Goal: Feedback & Contribution: Contribute content

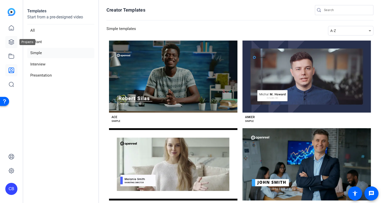
click at [12, 42] on icon at bounding box center [11, 42] width 6 height 6
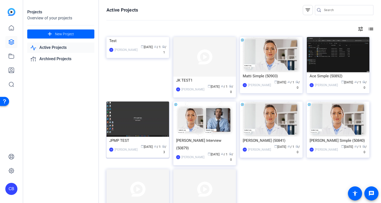
click at [135, 121] on img at bounding box center [137, 119] width 63 height 35
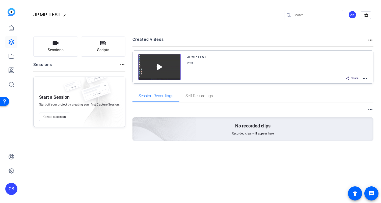
click at [366, 79] on mat-icon "more_horiz" at bounding box center [365, 78] width 6 height 6
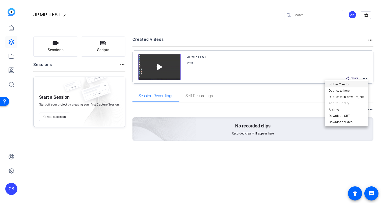
click at [349, 87] on span "Edit in Creator" at bounding box center [346, 84] width 35 height 6
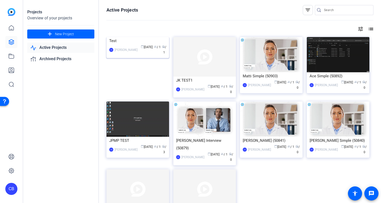
click at [147, 37] on img at bounding box center [137, 37] width 63 height 0
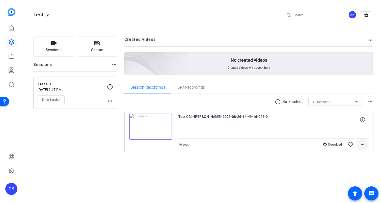
click at [362, 146] on mat-icon "more_horiz" at bounding box center [362, 145] width 6 height 6
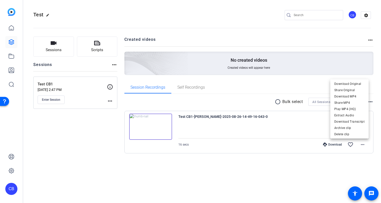
click at [151, 126] on div at bounding box center [190, 101] width 381 height 203
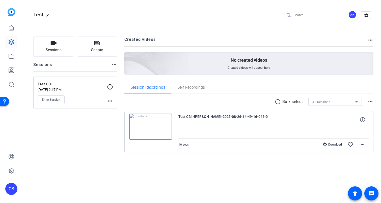
click at [148, 127] on img at bounding box center [150, 127] width 43 height 26
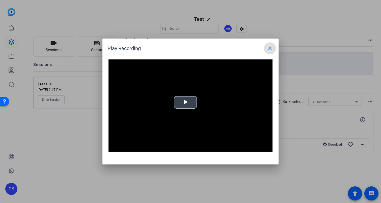
click at [182, 109] on video "Video Player" at bounding box center [190, 106] width 164 height 92
click at [271, 48] on mat-icon "close" at bounding box center [270, 48] width 6 height 6
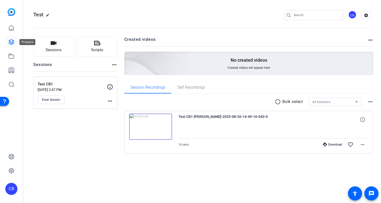
click at [10, 40] on icon at bounding box center [11, 42] width 5 height 5
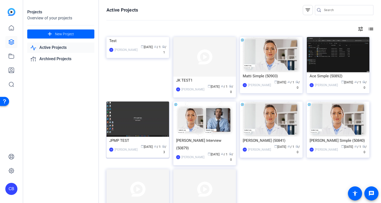
click at [137, 121] on img at bounding box center [137, 119] width 63 height 35
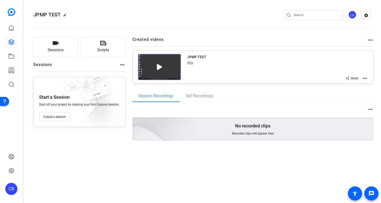
click at [366, 79] on mat-icon "more_horiz" at bounding box center [365, 78] width 6 height 6
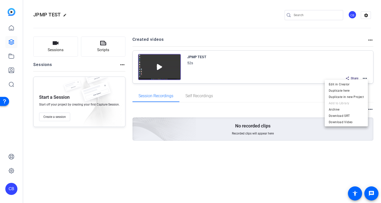
click at [256, 38] on div at bounding box center [190, 101] width 381 height 203
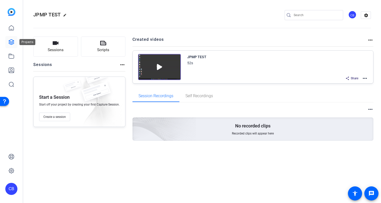
click at [13, 44] on icon at bounding box center [11, 42] width 6 height 6
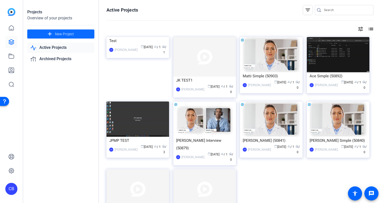
click at [67, 34] on span "New Project" at bounding box center [64, 34] width 19 height 5
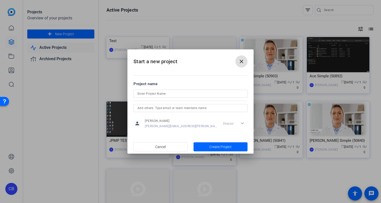
click at [180, 93] on input at bounding box center [190, 94] width 106 height 6
type input "Digital & Design test"
click at [211, 145] on span "Create Project" at bounding box center [220, 146] width 22 height 5
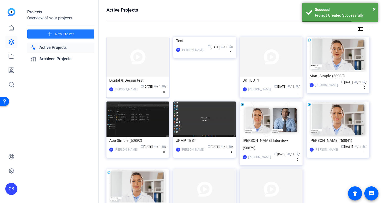
click at [143, 58] on img at bounding box center [137, 57] width 63 height 40
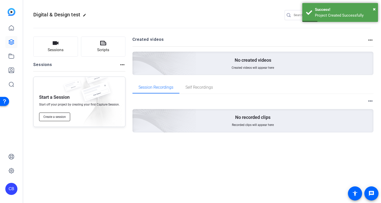
click at [57, 116] on span "Create a session" at bounding box center [54, 117] width 22 height 4
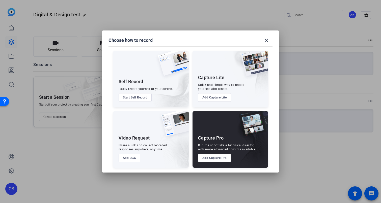
click at [209, 157] on button "Add Capture Pro" at bounding box center [214, 158] width 33 height 9
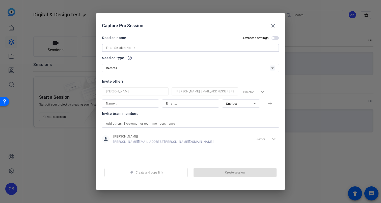
click at [187, 51] on input at bounding box center [190, 48] width 169 height 6
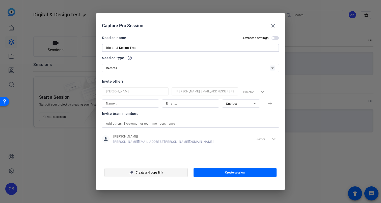
type input "Digital & Design Test"
click at [175, 174] on span "button" at bounding box center [146, 173] width 83 height 12
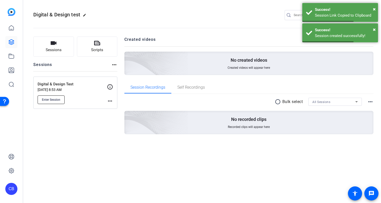
click at [54, 100] on span "Enter Session" at bounding box center [51, 100] width 18 height 4
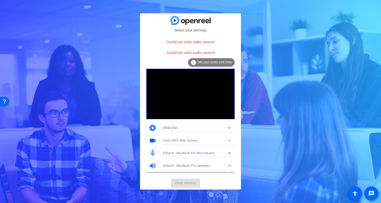
click at [204, 63] on span "Test your audio and video" at bounding box center [214, 63] width 35 height 4
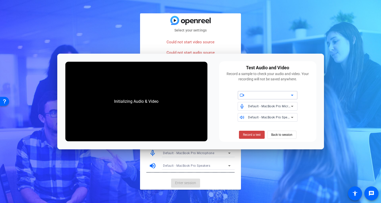
click at [271, 98] on div at bounding box center [269, 95] width 43 height 6
click at [265, 107] on span "Citrix HDX Web Camera" at bounding box center [259, 106] width 35 height 6
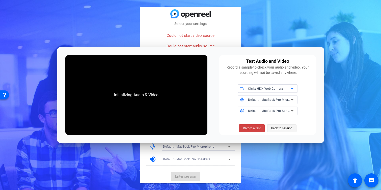
click at [285, 131] on span "Back to session" at bounding box center [281, 129] width 21 height 10
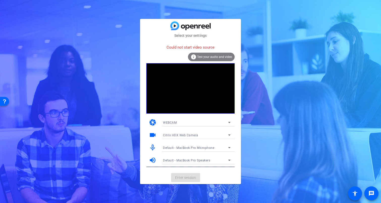
click at [222, 123] on div "WEBCAM" at bounding box center [195, 123] width 65 height 6
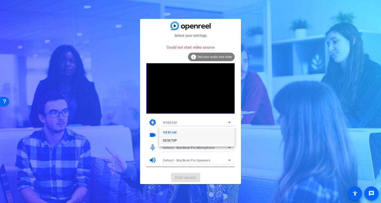
click at [78, 48] on mat-option "DESKTOP" at bounding box center [47, 43] width 62 height 11
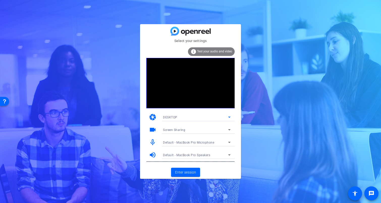
click at [192, 118] on div "DESKTOP" at bounding box center [195, 117] width 65 height 6
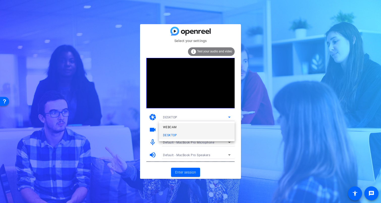
click at [0, 0] on mat-option "WEBCAM" at bounding box center [0, 0] width 0 height 0
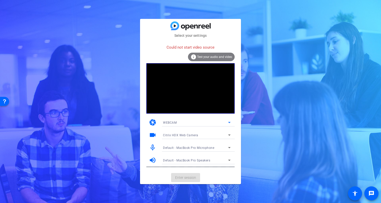
click at [184, 135] on span "Citrix HDX Web Camera" at bounding box center [180, 136] width 35 height 4
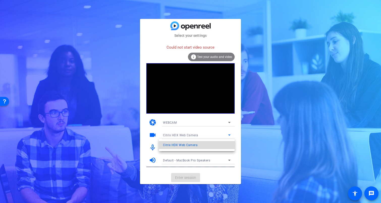
click at [182, 144] on span "Citrix HDX Web Camera" at bounding box center [180, 145] width 35 height 6
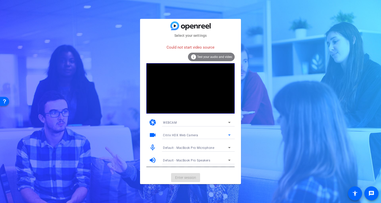
click at [217, 60] on div "info Test your audio and video" at bounding box center [211, 57] width 47 height 9
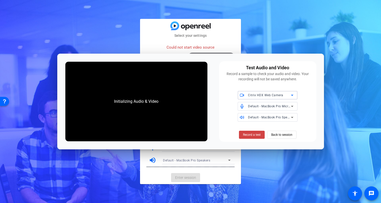
click at [268, 97] on div "Citrix HDX Web Camera" at bounding box center [269, 95] width 43 height 6
click at [268, 97] on div at bounding box center [190, 101] width 381 height 203
click at [0, 0] on span "Default - MacBook Pro Microphone" at bounding box center [0, 0] width 0 height 0
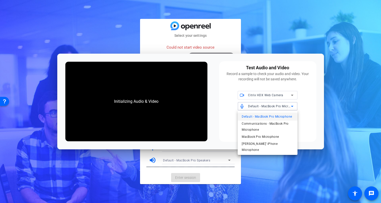
click at [267, 106] on div at bounding box center [190, 101] width 381 height 203
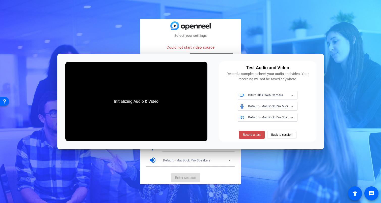
click at [0, 0] on span "Record a test" at bounding box center [0, 0] width 0 height 0
click at [276, 136] on span "Back to session" at bounding box center [281, 135] width 21 height 10
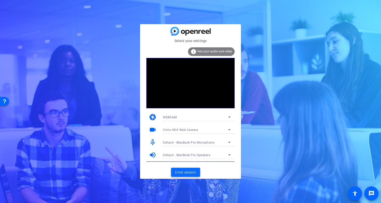
click at [186, 173] on span "Enter session" at bounding box center [185, 172] width 21 height 5
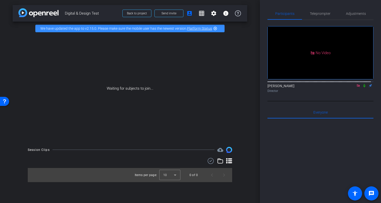
click at [356, 87] on icon at bounding box center [358, 86] width 4 height 4
click at [350, 87] on icon at bounding box center [352, 86] width 4 height 4
click at [356, 87] on icon at bounding box center [358, 86] width 4 height 4
click at [205, 29] on link "Platform Status" at bounding box center [199, 28] width 25 height 4
click at [214, 15] on mat-icon "settings" at bounding box center [214, 13] width 6 height 6
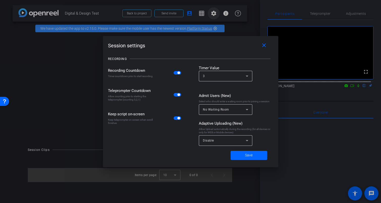
click at [0, 0] on div at bounding box center [0, 0] width 0 height 0
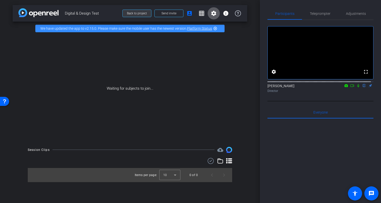
click at [140, 14] on span "Back to project" at bounding box center [137, 14] width 20 height 4
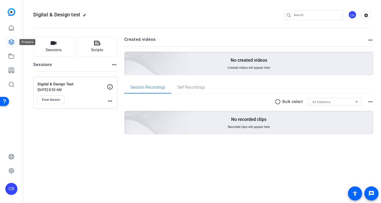
click at [11, 44] on icon at bounding box center [11, 42] width 6 height 6
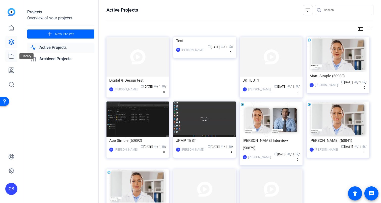
click at [10, 60] on link at bounding box center [11, 56] width 12 height 12
click at [12, 58] on icon at bounding box center [11, 56] width 6 height 6
click at [11, 43] on icon at bounding box center [11, 42] width 6 height 6
click at [13, 69] on icon at bounding box center [11, 70] width 6 height 6
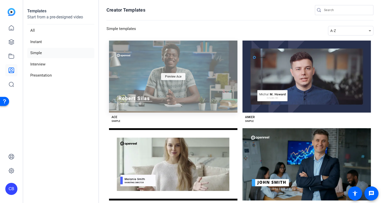
click at [175, 78] on span "Preview Ace" at bounding box center [173, 76] width 16 height 3
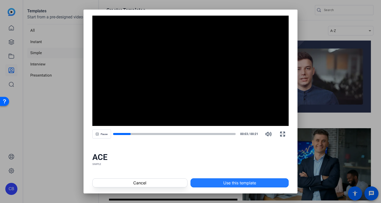
click at [211, 182] on span at bounding box center [240, 183] width 98 height 12
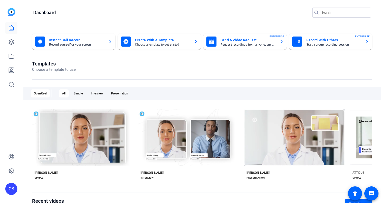
click at [317, 42] on mat-card-title "Record With Others" at bounding box center [333, 40] width 55 height 6
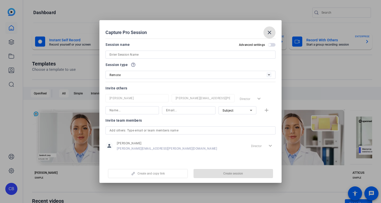
click at [267, 36] on span at bounding box center [269, 32] width 12 height 12
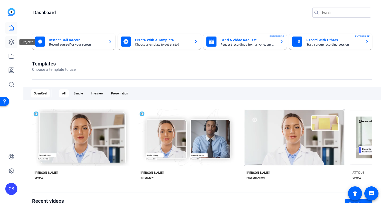
click at [9, 45] on icon at bounding box center [11, 42] width 6 height 6
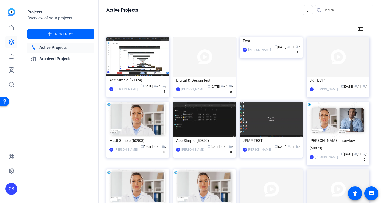
click at [197, 67] on img at bounding box center [204, 57] width 63 height 40
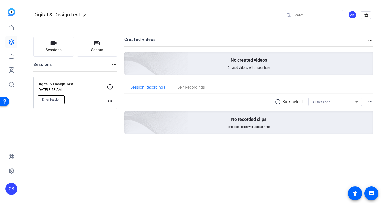
click at [54, 100] on span "Enter Session" at bounding box center [51, 100] width 18 height 4
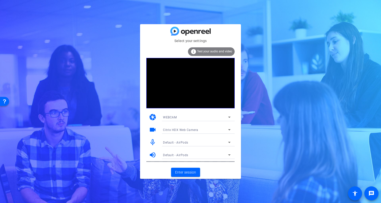
click at [216, 51] on span "Test your audio and video" at bounding box center [214, 52] width 35 height 4
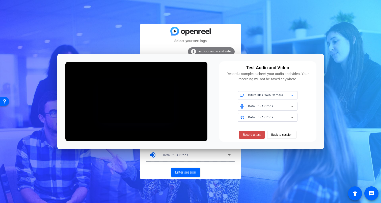
click at [258, 136] on span "Record a test" at bounding box center [252, 135] width 18 height 5
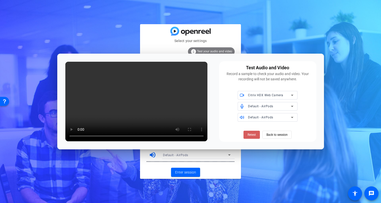
click at [0, 0] on span "Retest" at bounding box center [0, 0] width 0 height 0
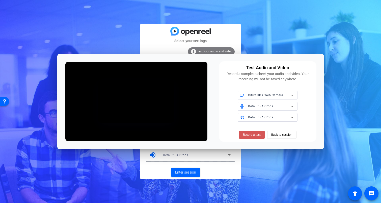
click at [253, 136] on span "Record a test" at bounding box center [252, 135] width 18 height 5
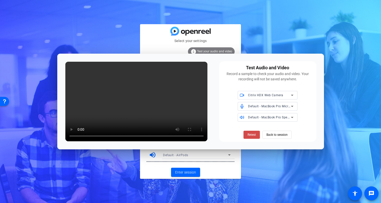
click at [0, 0] on span "Retest" at bounding box center [0, 0] width 0 height 0
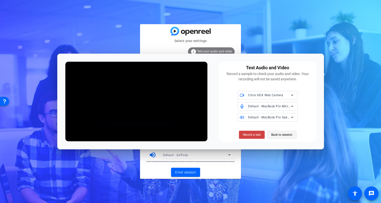
click at [87, 111] on span "Back to session" at bounding box center [44, 105] width 85 height 12
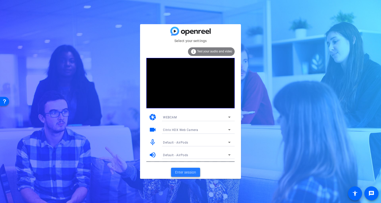
click at [183, 173] on span "Enter session" at bounding box center [185, 172] width 21 height 5
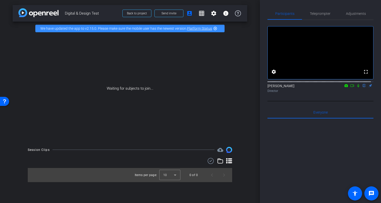
click at [221, 150] on mat-icon "cloud_upload" at bounding box center [220, 150] width 6 height 6
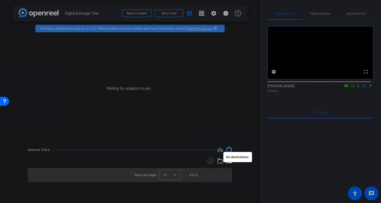
click at [210, 126] on div at bounding box center [190, 101] width 381 height 203
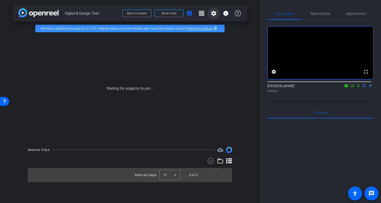
click at [212, 15] on mat-icon "settings" at bounding box center [214, 13] width 6 height 6
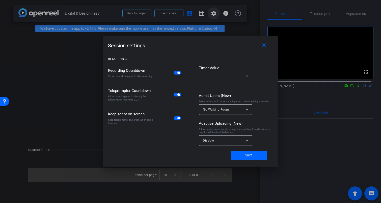
click at [212, 15] on div at bounding box center [190, 101] width 381 height 203
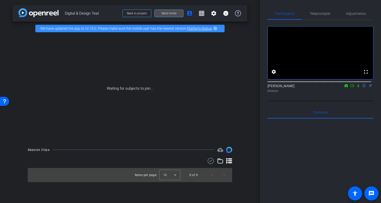
click at [172, 15] on span "Send invite" at bounding box center [168, 13] width 15 height 4
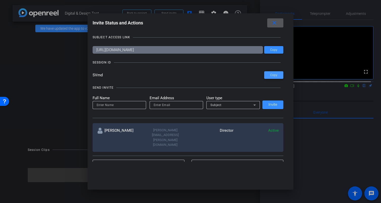
click at [272, 79] on span at bounding box center [273, 75] width 19 height 12
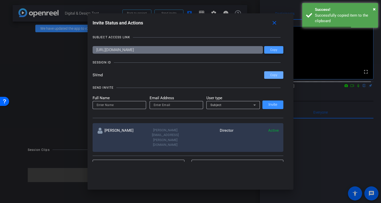
click at [274, 51] on span "Copy" at bounding box center [273, 50] width 7 height 4
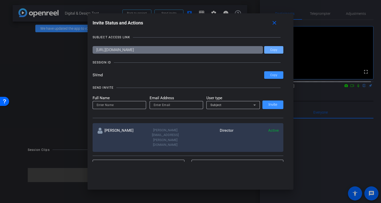
click at [216, 49] on input "https://capture.openreel.com/subject/MODE_OTP?otp=SVmd" at bounding box center [178, 50] width 170 height 8
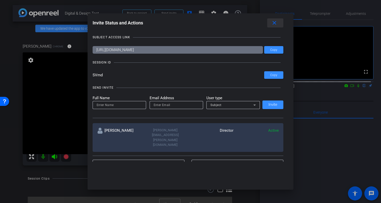
click at [276, 22] on mat-icon "close" at bounding box center [274, 23] width 6 height 6
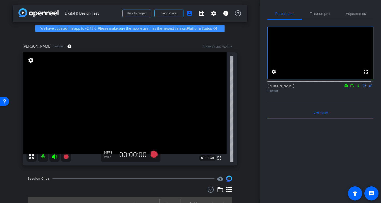
click at [350, 87] on icon at bounding box center [352, 86] width 4 height 4
click at [43, 161] on mat-icon at bounding box center [43, 157] width 10 height 10
click at [151, 158] on icon at bounding box center [154, 155] width 8 height 8
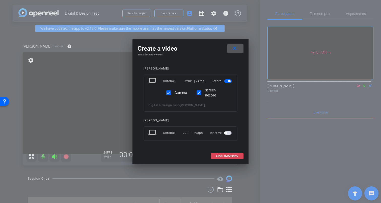
click at [231, 157] on span "START RECORDING" at bounding box center [227, 156] width 22 height 3
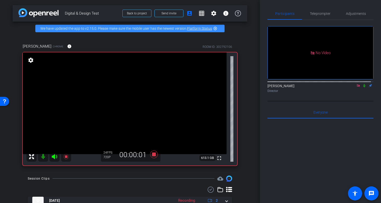
scroll to position [23, 0]
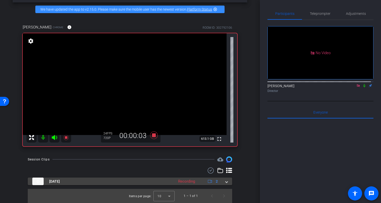
click at [225, 182] on span at bounding box center [226, 181] width 2 height 5
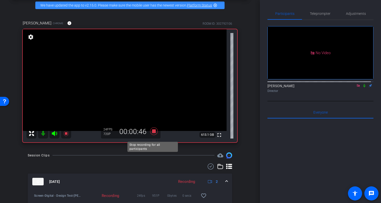
click at [152, 135] on icon at bounding box center [154, 132] width 8 height 8
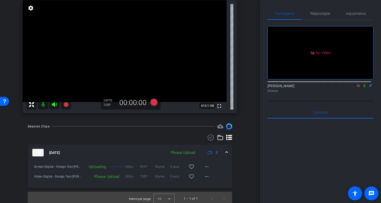
scroll to position [59, 0]
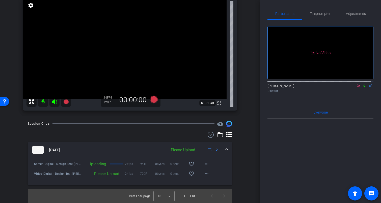
click at [177, 152] on div "Please Upload" at bounding box center [182, 150] width 29 height 6
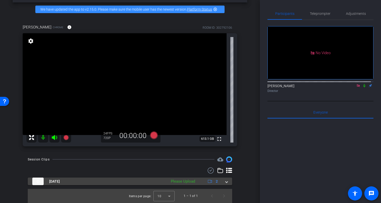
click at [181, 181] on div "Please Upload" at bounding box center [182, 182] width 29 height 6
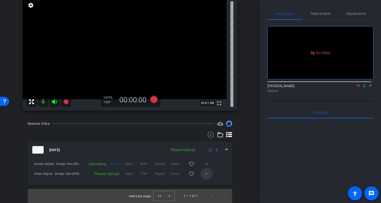
click at [204, 172] on mat-icon "more_horiz" at bounding box center [206, 174] width 6 height 6
click at [207, 183] on span "Upload" at bounding box center [212, 185] width 20 height 6
click at [203, 175] on mat-icon "more_horiz" at bounding box center [206, 174] width 6 height 6
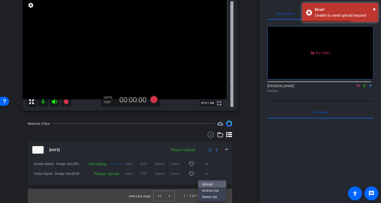
click at [209, 185] on span "Upload" at bounding box center [212, 185] width 20 height 6
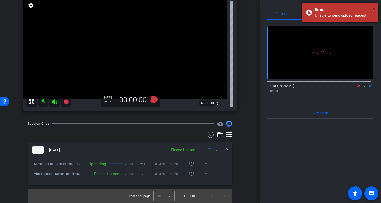
click at [374, 11] on span "×" at bounding box center [374, 9] width 3 height 6
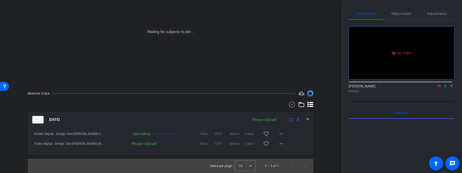
scroll to position [26, 0]
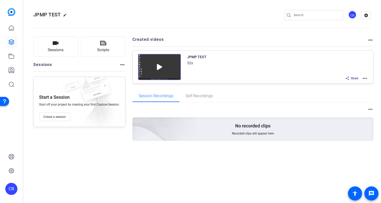
click at [157, 67] on img at bounding box center [159, 67] width 43 height 26
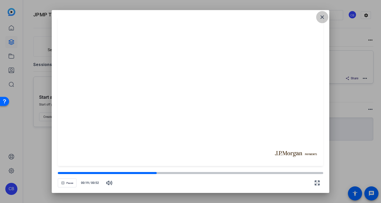
click at [0, 0] on mat-icon "close" at bounding box center [0, 0] width 0 height 0
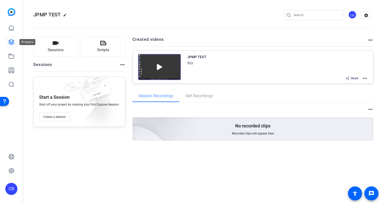
click at [11, 42] on icon at bounding box center [11, 42] width 5 height 5
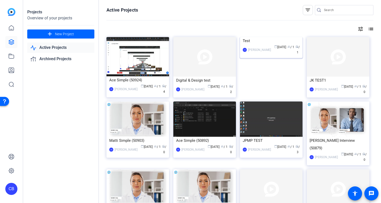
click at [261, 37] on img at bounding box center [271, 37] width 63 height 0
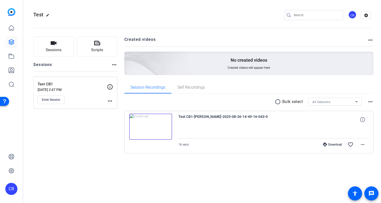
click at [149, 125] on img at bounding box center [150, 127] width 43 height 26
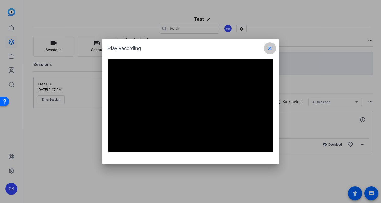
click at [271, 49] on mat-icon "close" at bounding box center [270, 48] width 6 height 6
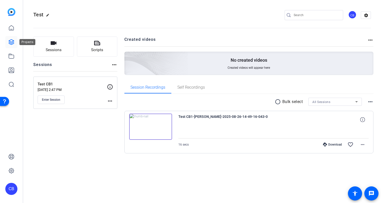
click at [13, 43] on icon at bounding box center [11, 42] width 6 height 6
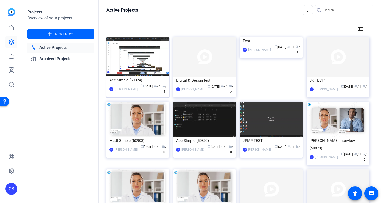
click at [162, 90] on span "radio / 4" at bounding box center [164, 89] width 4 height 9
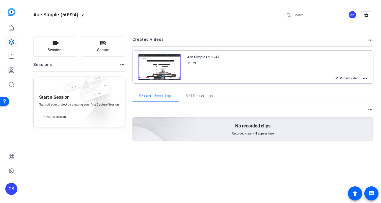
click at [371, 44] on div "Created videos more_horiz" at bounding box center [252, 42] width 241 height 10
click at [370, 41] on mat-icon "more_horiz" at bounding box center [370, 40] width 6 height 6
click at [364, 19] on div at bounding box center [190, 101] width 381 height 203
click at [364, 17] on mat-icon "settings" at bounding box center [366, 16] width 10 height 8
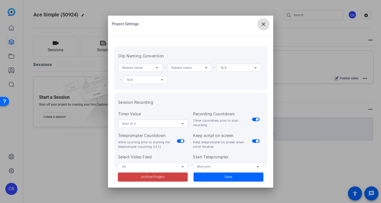
click at [262, 28] on span at bounding box center [263, 24] width 12 height 12
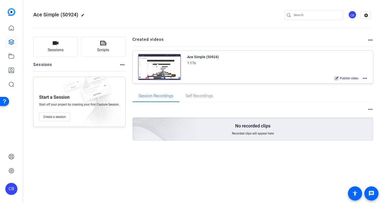
click at [158, 66] on img at bounding box center [159, 67] width 43 height 26
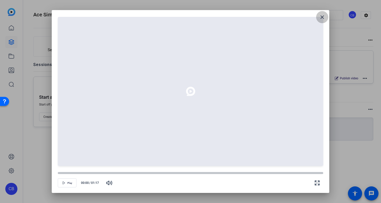
click at [320, 19] on mat-icon "close" at bounding box center [322, 17] width 6 height 6
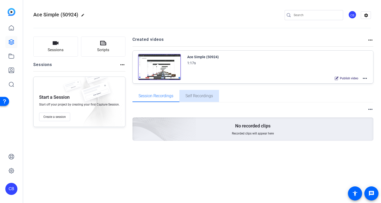
click at [187, 99] on span "Self Recordings" at bounding box center [198, 96] width 27 height 12
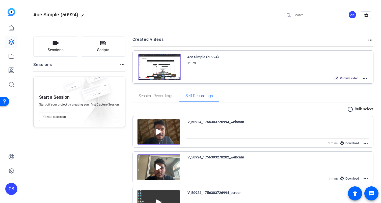
click at [155, 131] on img at bounding box center [158, 132] width 43 height 26
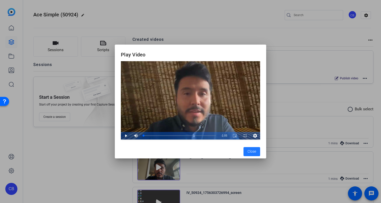
click at [255, 136] on icon "Video Player" at bounding box center [254, 136] width 5 height 6
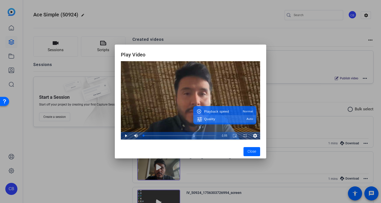
click at [249, 120] on span "Auto" at bounding box center [249, 119] width 7 height 3
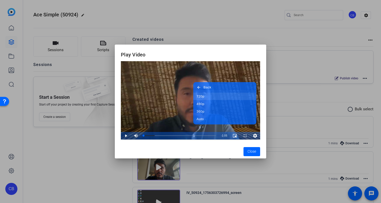
click at [235, 97] on button "720p" at bounding box center [224, 97] width 63 height 8
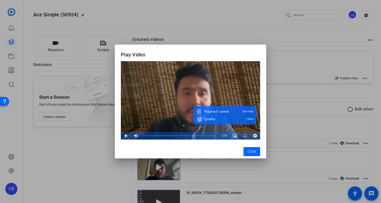
click at [121, 136] on span "Video Player" at bounding box center [121, 136] width 0 height 8
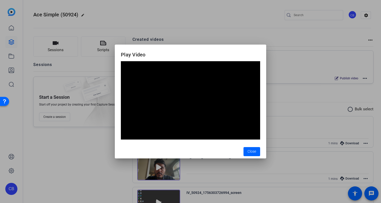
click at [4, 65] on div at bounding box center [190, 101] width 381 height 203
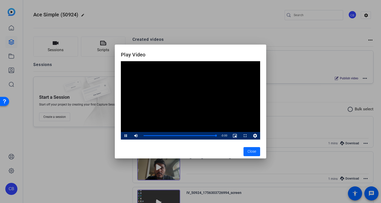
click at [255, 152] on span "Close" at bounding box center [251, 151] width 9 height 5
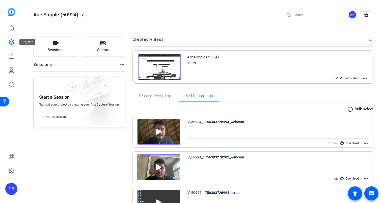
click at [10, 42] on icon at bounding box center [11, 42] width 5 height 5
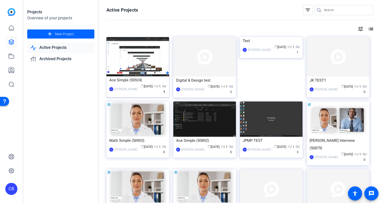
click at [134, 79] on div "Ace Simple (50924)" at bounding box center [137, 80] width 57 height 8
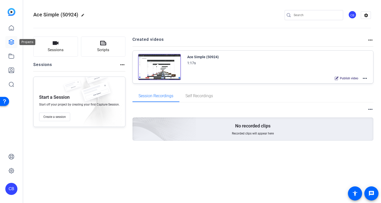
click at [11, 43] on icon at bounding box center [11, 42] width 6 height 6
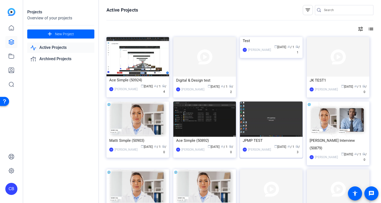
click at [267, 140] on div "JPMP TEST" at bounding box center [271, 141] width 57 height 8
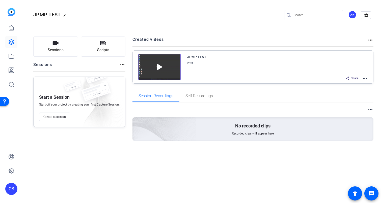
click at [365, 79] on mat-icon "more_horiz" at bounding box center [365, 78] width 6 height 6
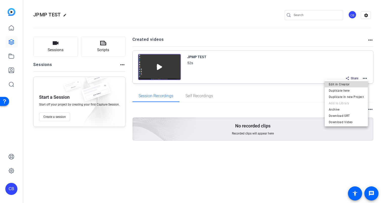
click at [357, 84] on span "Edit in Creator" at bounding box center [346, 84] width 35 height 6
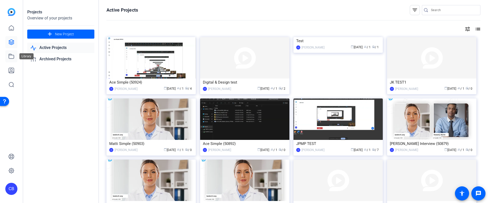
click at [9, 57] on icon at bounding box center [11, 56] width 6 height 6
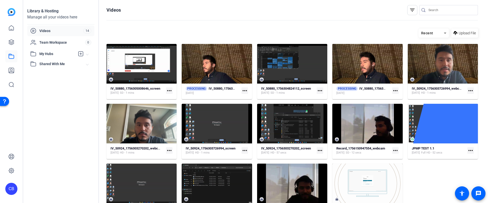
click at [417, 169] on div "IV_50880_1756305008646_screen Aug 27, 2025 SD - 1 mins more_horiz PROCESSING IV…" at bounding box center [291, 131] width 371 height 174
click at [219, 89] on strong "IV_50880_1756305008646_webcam" at bounding box center [235, 88] width 52 height 4
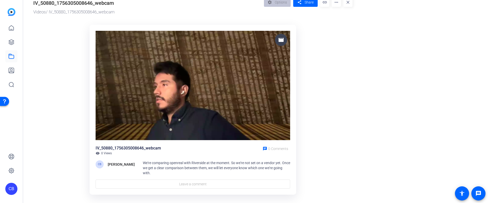
scroll to position [16, 0]
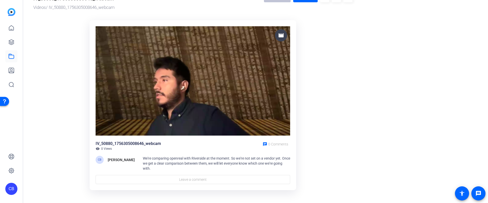
click at [194, 72] on img at bounding box center [193, 80] width 194 height 109
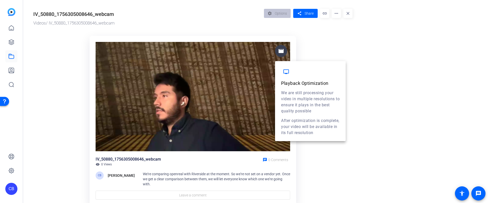
click at [281, 51] on mat-icon "movie" at bounding box center [281, 51] width 6 height 6
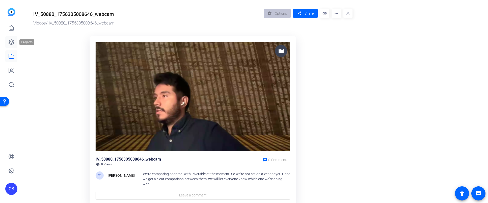
click at [9, 41] on icon at bounding box center [11, 42] width 6 height 6
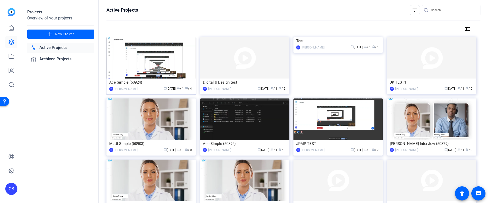
click at [141, 53] on img at bounding box center [150, 57] width 89 height 41
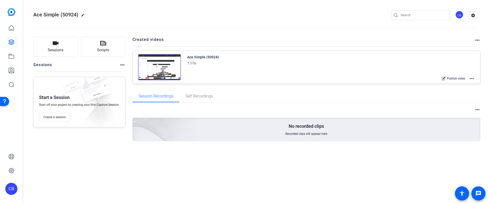
click at [472, 78] on mat-icon "more_horiz" at bounding box center [471, 78] width 6 height 6
click at [0, 0] on div at bounding box center [0, 0] width 0 height 0
click at [472, 77] on mat-icon "more_horiz" at bounding box center [471, 78] width 6 height 6
click at [0, 0] on span "Edit in Creator" at bounding box center [0, 0] width 0 height 0
click at [157, 71] on img at bounding box center [159, 67] width 43 height 26
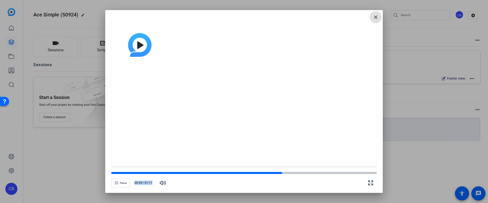
click at [0, 0] on div at bounding box center [0, 0] width 0 height 0
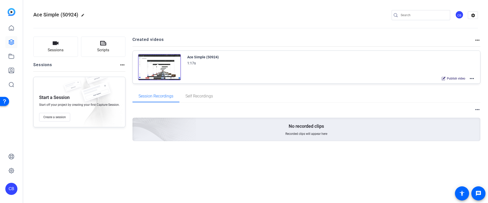
click at [472, 78] on mat-icon "more_horiz" at bounding box center [471, 78] width 6 height 6
click at [443, 86] on span "Edit in Creator" at bounding box center [452, 84] width 35 height 6
click at [12, 40] on icon at bounding box center [11, 42] width 5 height 5
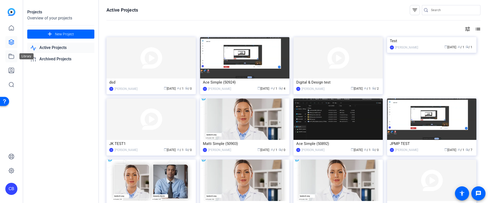
click at [12, 56] on icon at bounding box center [11, 56] width 6 height 6
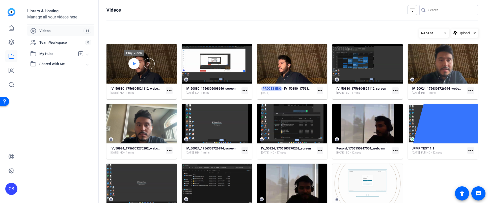
click at [132, 63] on icon at bounding box center [134, 64] width 4 height 6
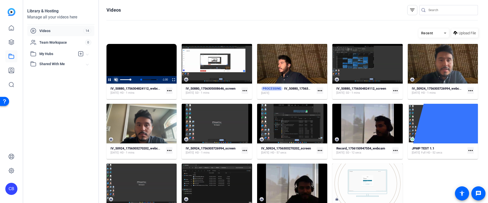
click at [117, 80] on span "Video Player" at bounding box center [116, 80] width 6 height 0
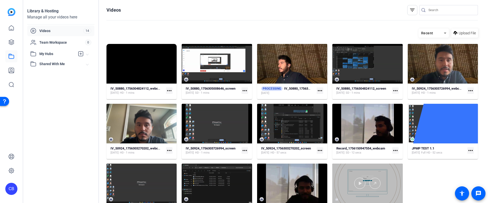
click at [377, 172] on div at bounding box center [367, 183] width 70 height 40
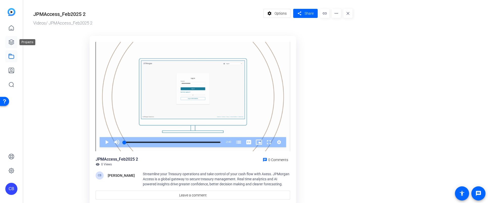
click at [11, 41] on icon at bounding box center [11, 42] width 6 height 6
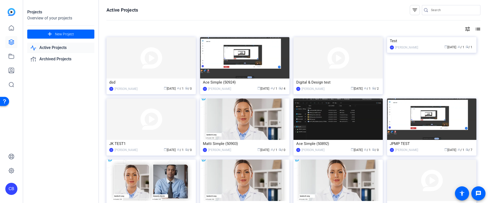
click at [217, 60] on img at bounding box center [244, 57] width 89 height 41
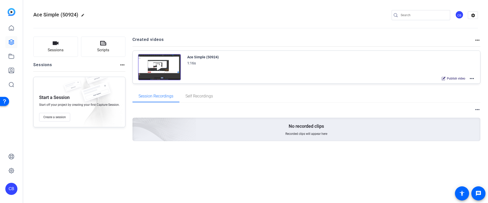
click at [472, 77] on mat-icon "more_horiz" at bounding box center [471, 78] width 6 height 6
click at [458, 86] on span "Edit in Creator" at bounding box center [452, 84] width 35 height 6
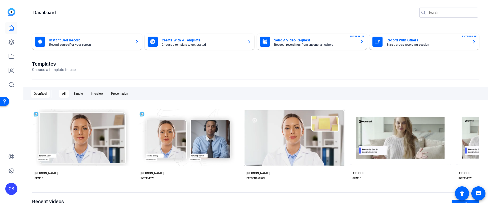
click at [392, 42] on mat-card-title "Record With Others" at bounding box center [427, 40] width 82 height 6
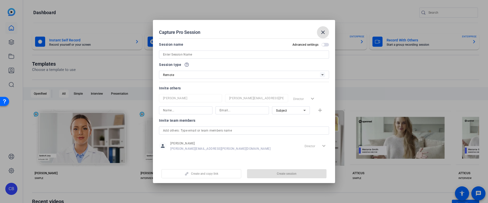
click at [195, 58] on div at bounding box center [244, 54] width 162 height 8
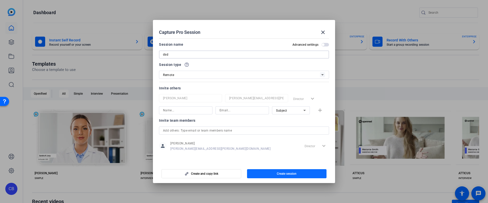
type input "dsd"
click at [281, 170] on span "button" at bounding box center [287, 173] width 80 height 12
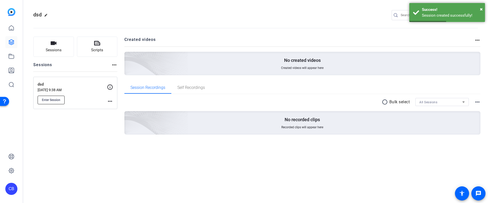
click at [60, 101] on span "Enter Session" at bounding box center [51, 100] width 18 height 4
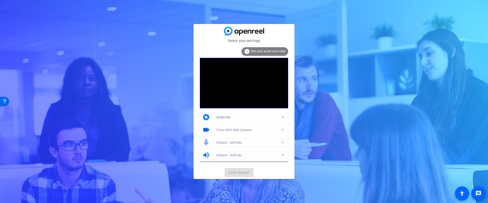
click at [261, 52] on span "Test your audio and video" at bounding box center [267, 51] width 35 height 4
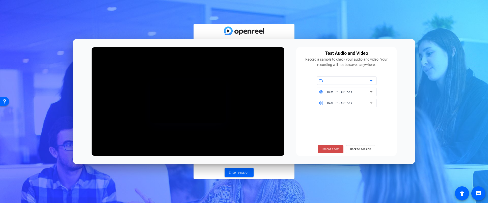
click at [0, 0] on span "Record a test" at bounding box center [0, 0] width 0 height 0
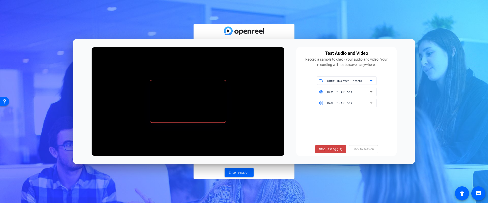
click at [12, 72] on icon at bounding box center [8, 68] width 5 height 5
click at [368, 80] on div at bounding box center [244, 101] width 488 height 203
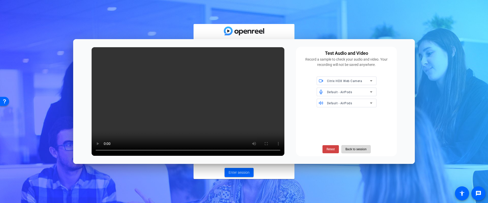
click at [359, 148] on span "Back to session" at bounding box center [355, 149] width 21 height 10
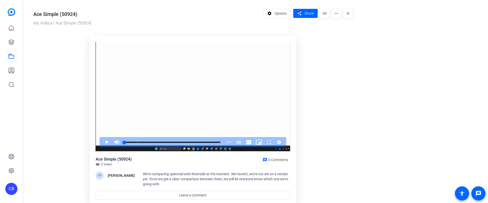
click at [72, 14] on div "Ace Simple (50924)" at bounding box center [55, 14] width 44 height 8
click at [283, 15] on span "Options" at bounding box center [280, 14] width 12 height 10
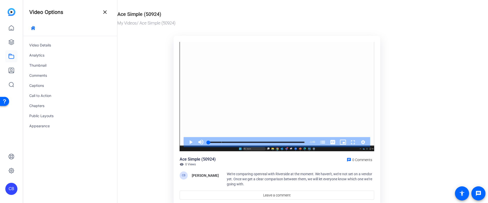
click at [151, 16] on div "Ace Simple (50924)" at bounding box center [139, 14] width 44 height 8
click at [151, 15] on div "Ace Simple (50924)" at bounding box center [139, 14] width 44 height 8
click at [63, 48] on div "Video Details" at bounding box center [70, 45] width 94 height 10
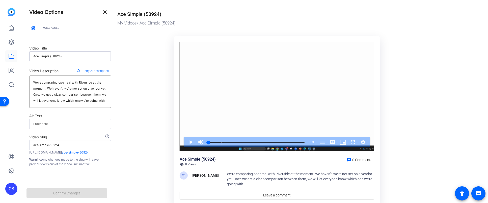
click at [61, 55] on input "Ace Simple (50924)" at bounding box center [70, 56] width 74 height 6
type input "D"
type input "d"
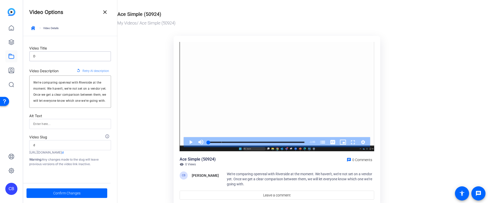
type input "Di"
type input "di"
type input "Dig"
type input "dig"
type input "Digi"
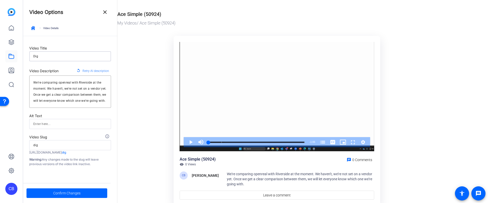
type input "digi"
type input "Digit"
type input "digit"
type input "Digita"
type input "digita"
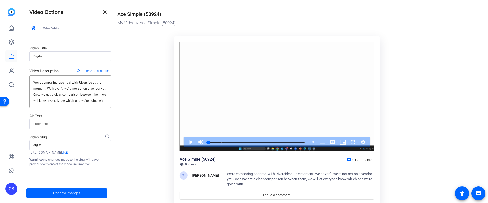
type input "Digital"
type input "digital"
type input "Digital"
type input "digital"
type input "Digital &"
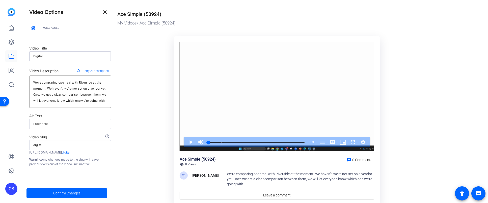
type input "digital-and"
type input "Digital &"
type input "digital-and"
type input "Digital & D"
type input "digital-and-d"
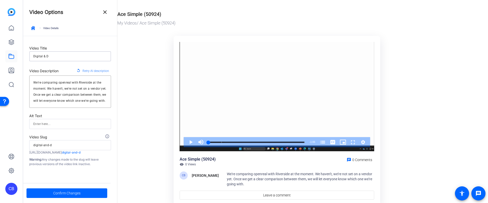
type input "Digital & De"
type input "digital-and-de"
type input "Digital & Des"
type input "digital-and-des"
type input "Digital & Desi"
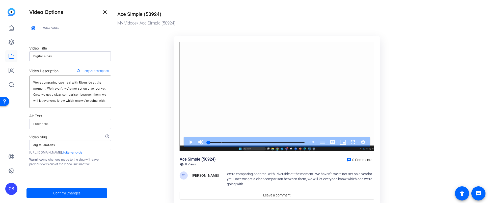
type input "digital-and-desi"
type input "Digital & Desig"
type input "digital-and-desig"
type input "Digital & Design"
type input "digital-and-design"
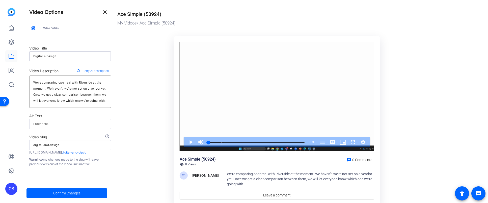
type input "Digital & Design"
type input "digital-and-design"
type input "Digital & Design O"
type input "digital-and-design-o"
type input "Digital & Design OR"
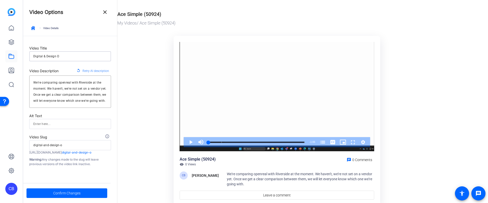
type input "digital-and-design-or"
type input "Digital & Design OR"
type input "digital-and-design-or"
type input "Digital & Design OR t"
type input "digital-and-design-or-t"
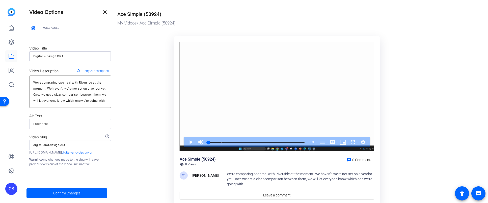
type input "Digital & Design OR te"
type input "digital-and-design-or-te"
type input "Digital & Design OR tes"
type input "digital-and-design-or-tes"
type input "Digital & Design OR te"
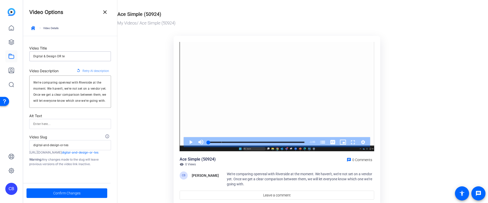
type input "digital-and-design-or-te"
type input "Digital & Design OR t"
type input "digital-and-design-or-t"
type input "Digital & Design OR"
type input "digital-and-design-or"
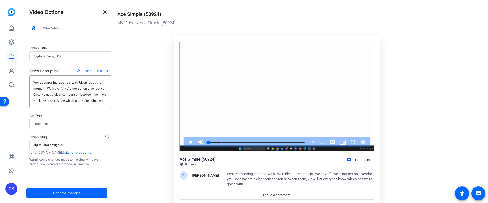
type input "Digital & Design OR T"
type input "digital-and-design-or-t"
type input "Digital & Design OR Te"
type input "digital-and-design-or-te"
type input "Digital & Design OR Tes"
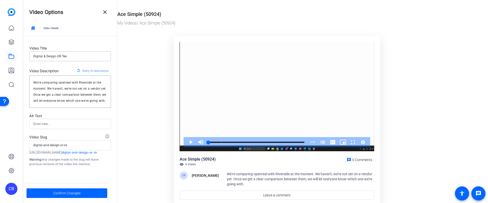
type input "digital-and-design-or-tes"
type input "Digital & Design OR Test"
type input "digital-and-design-or-test"
type input "Digital & Design OR Test1"
type input "digital-and-design-or-test1"
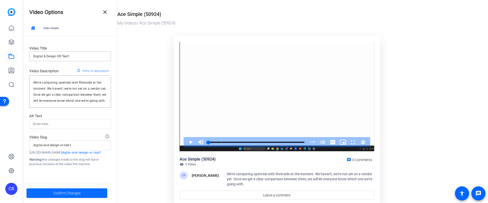
type input "Digital & Design OR Test1"
click at [75, 192] on span "Confirm Changes" at bounding box center [66, 193] width 27 height 10
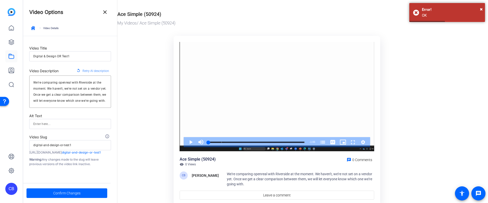
click at [80, 57] on input "Digital & Design OR Test1" at bounding box center [70, 56] width 74 height 6
click at [83, 147] on input "digital-and-design-or-test1" at bounding box center [70, 145] width 74 height 6
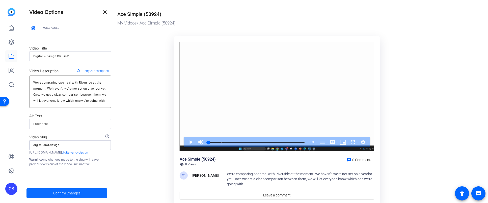
type input "digital-and-design"
click at [70, 193] on span "Confirm Changes" at bounding box center [66, 193] width 27 height 10
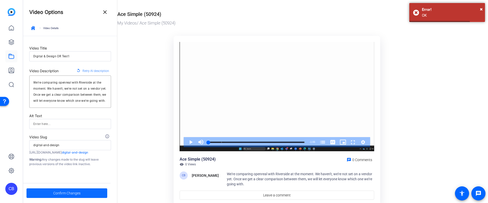
click at [69, 193] on span "Confirm Changes" at bounding box center [66, 193] width 27 height 10
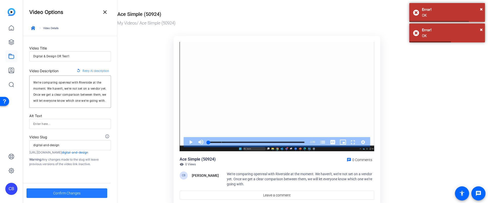
click at [69, 193] on span "Confirm Changes" at bounding box center [66, 193] width 27 height 10
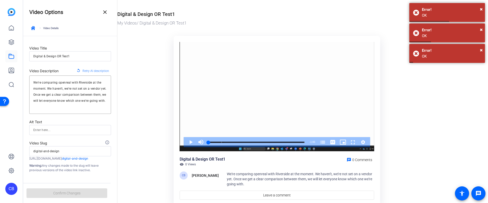
click at [79, 59] on input "Digital & Design OR Test1" at bounding box center [70, 56] width 74 height 6
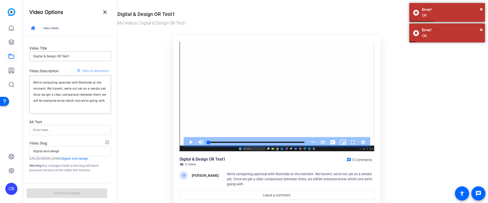
type input "Digital & Design OR Test"
type input "digital-and-design-or-test"
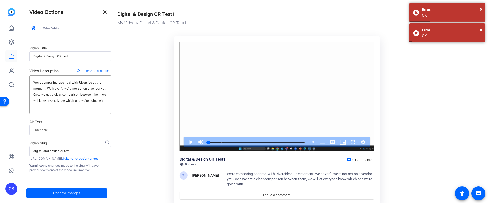
type input "Digital & Design OR Tes"
type input "digital-and-design-or-tes"
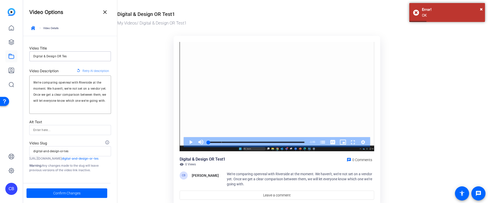
type input "Digital & Design OR Te"
type input "digital-and-design-or-te"
type input "Digital & Design OR T"
type input "digital-and-design-or-t"
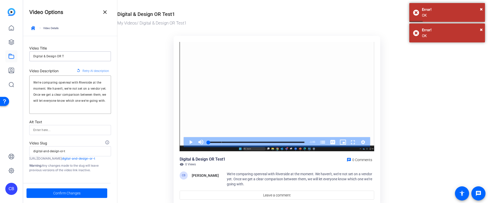
type input "Digital & Design OR"
type input "digital-and-design-or"
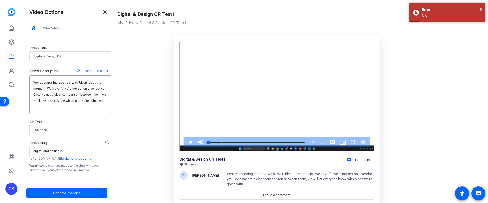
type input "Digital & Design OR"
type input "digital-and-design-or"
type input "Digital & Design O"
type input "digital-and-design-o"
type input "Digital & Design"
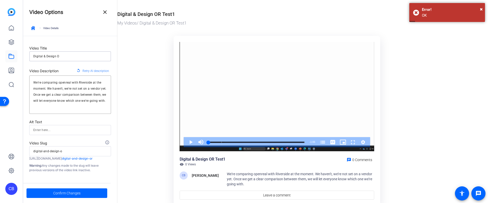
type input "digital-and-design"
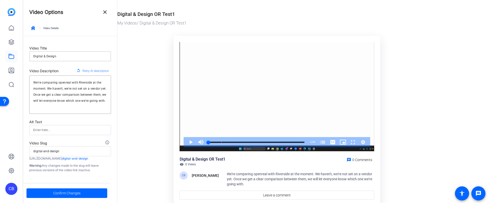
type input "Digital & Design T"
type input "digital-and-design-t"
type input "Digital & Design Te"
type input "digital-and-design-te"
type input "Digital & Design Tes"
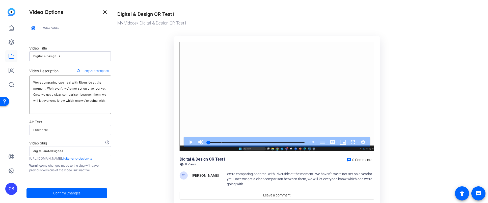
type input "digital-and-design-tes"
type input "Digital & Design Test"
type input "digital-and-design-test"
type input "Digital & Design Test"
click at [61, 194] on span "Confirm Changes" at bounding box center [66, 193] width 27 height 10
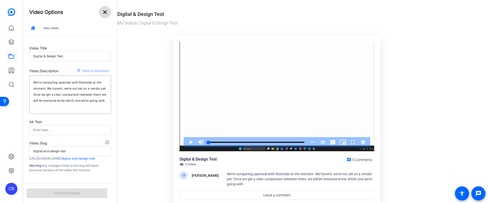
click at [103, 14] on mat-icon "close" at bounding box center [105, 12] width 6 height 6
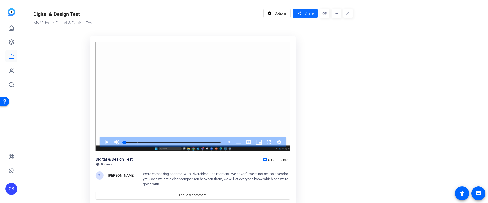
click at [307, 14] on span "Share" at bounding box center [308, 13] width 9 height 5
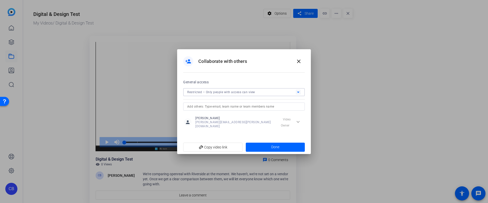
click at [269, 93] on div "Restricted – Only people with access can view" at bounding box center [241, 92] width 108 height 6
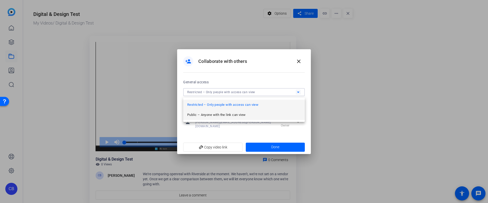
click at [244, 115] on span "Public – Anyone with the link can view" at bounding box center [216, 115] width 58 height 6
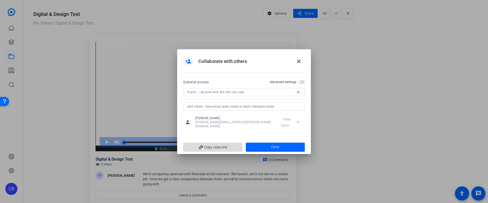
click at [212, 144] on span "add_link Copy video link" at bounding box center [212, 147] width 51 height 10
click at [263, 145] on span at bounding box center [275, 147] width 59 height 12
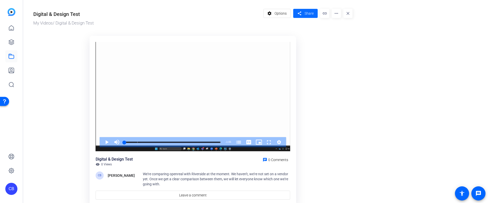
click at [306, 14] on span "Share" at bounding box center [308, 13] width 9 height 5
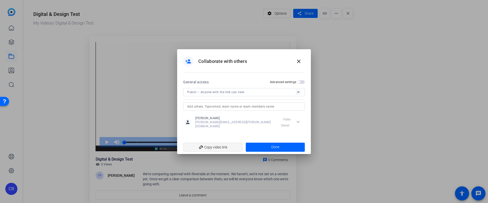
click at [229, 145] on span "add_link Copy video link" at bounding box center [212, 147] width 51 height 10
click at [227, 145] on span "done Link Copied" at bounding box center [212, 147] width 51 height 10
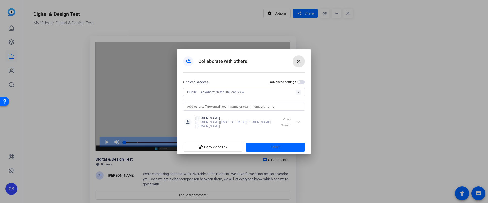
drag, startPoint x: 300, startPoint y: 63, endPoint x: 163, endPoint y: 52, distance: 137.3
click at [300, 62] on mat-icon "close" at bounding box center [299, 61] width 6 height 6
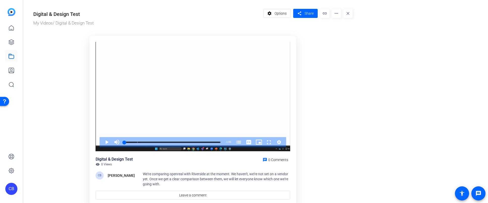
click at [335, 20] on div "settings Options share Share link more_horiz close" at bounding box center [307, 18] width 89 height 18
click at [336, 14] on mat-icon "more_horiz" at bounding box center [336, 13] width 9 height 9
click at [341, 26] on span "Edit in Creator" at bounding box center [346, 29] width 21 height 6
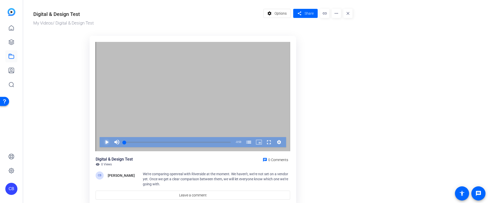
click at [102, 143] on span "Video Player" at bounding box center [102, 142] width 0 height 10
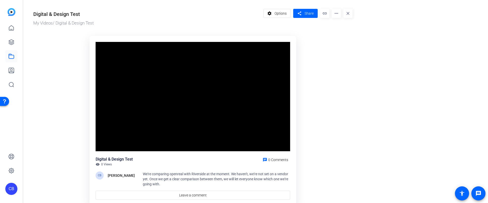
click at [180, 173] on span "We're comparing openreal with Riverside at the moment. We haven't, we're not se…" at bounding box center [215, 179] width 145 height 14
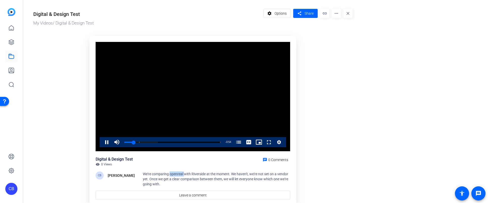
click at [31, 14] on div "Digital & Design Test My Videos / Digital & Design Test settings Options share …" at bounding box center [190, 106] width 334 height 213
click at [337, 13] on mat-icon "more_horiz" at bounding box center [336, 13] width 9 height 9
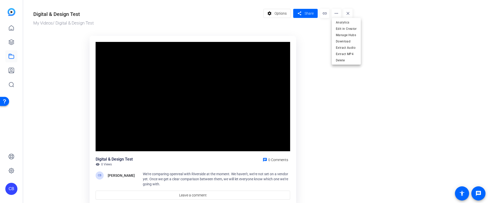
drag, startPoint x: 83, startPoint y: 24, endPoint x: 80, endPoint y: 23, distance: 2.8
click at [83, 24] on div at bounding box center [244, 101] width 488 height 203
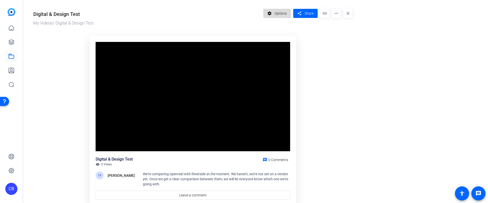
click at [275, 17] on span "Options" at bounding box center [280, 14] width 12 height 10
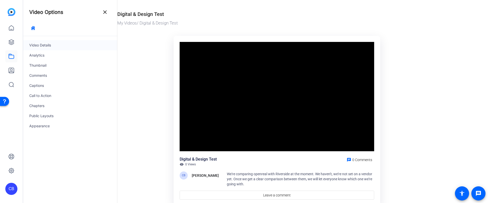
click at [53, 47] on div "Video Details" at bounding box center [70, 45] width 94 height 10
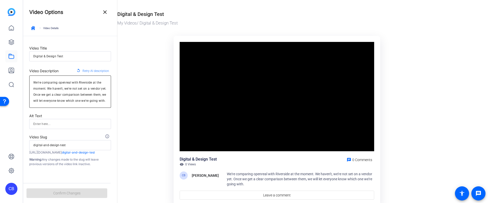
click at [68, 83] on textarea "We're comparing openreal with Riverside at the moment. We haven't, we're not se…" at bounding box center [70, 91] width 74 height 24
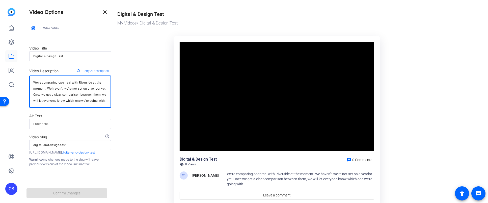
click at [68, 83] on textarea "We're comparing openreal with Riverside at the moment. We haven't, we're not se…" at bounding box center [70, 91] width 74 height 24
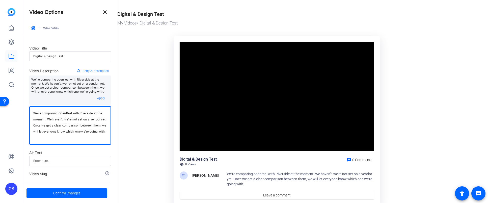
drag, startPoint x: 66, startPoint y: 119, endPoint x: 48, endPoint y: 119, distance: 17.7
click at [48, 119] on textarea "We're comparing OpenReel with Riverside at the moment. We haven't, we're not se…" at bounding box center [70, 125] width 74 height 30
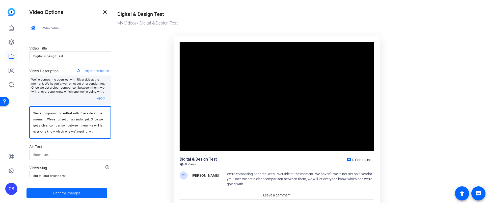
type textarea "We're comparing OpenReel with Riverside at the moment. We're not set on a vendo…"
click at [67, 193] on span "Confirm Changes" at bounding box center [66, 193] width 27 height 10
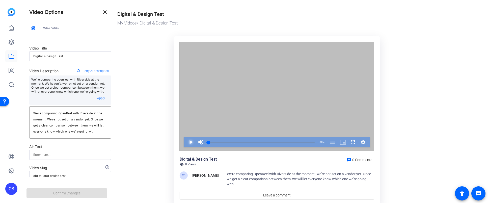
click at [186, 142] on span "Video Player" at bounding box center [186, 142] width 0 height 10
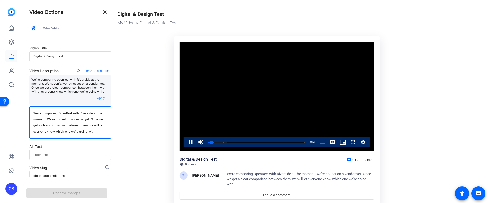
click at [77, 122] on textarea "We're comparing OpenReel with Riverside at the moment. We're not set on a vendo…" at bounding box center [70, 122] width 74 height 24
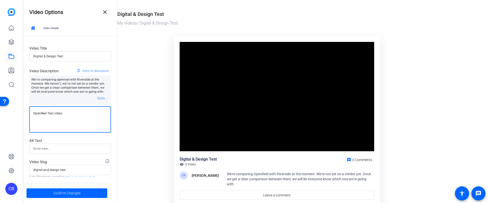
type textarea "OpenReel Test video"
click at [174, 111] on div "Video Player is loading. Play Video Pause Mute 0% Current Time 0:20 / Duration …" at bounding box center [276, 121] width 207 height 170
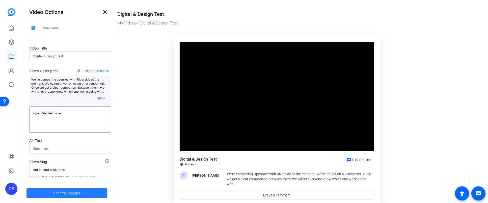
click at [72, 191] on span "Confirm Changes" at bounding box center [66, 193] width 27 height 10
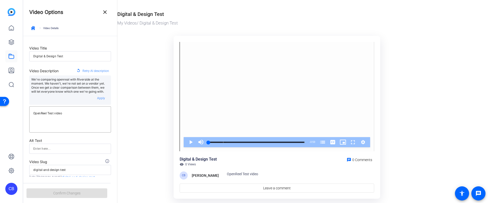
scroll to position [19, 0]
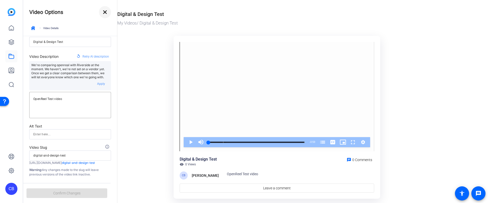
click at [105, 12] on mat-icon "close" at bounding box center [105, 12] width 6 height 6
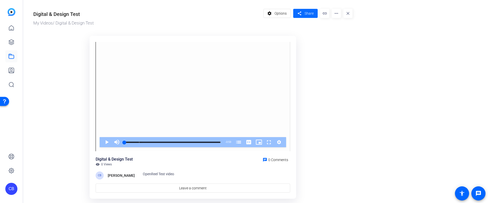
click at [310, 16] on span "Share" at bounding box center [308, 13] width 9 height 5
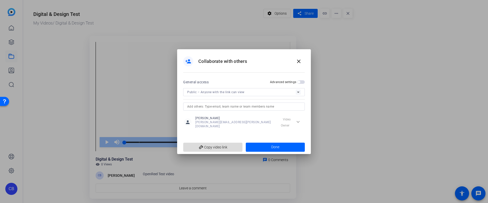
click at [212, 148] on span "add_link Copy video link" at bounding box center [212, 147] width 51 height 10
